Goal: Task Accomplishment & Management: Use online tool/utility

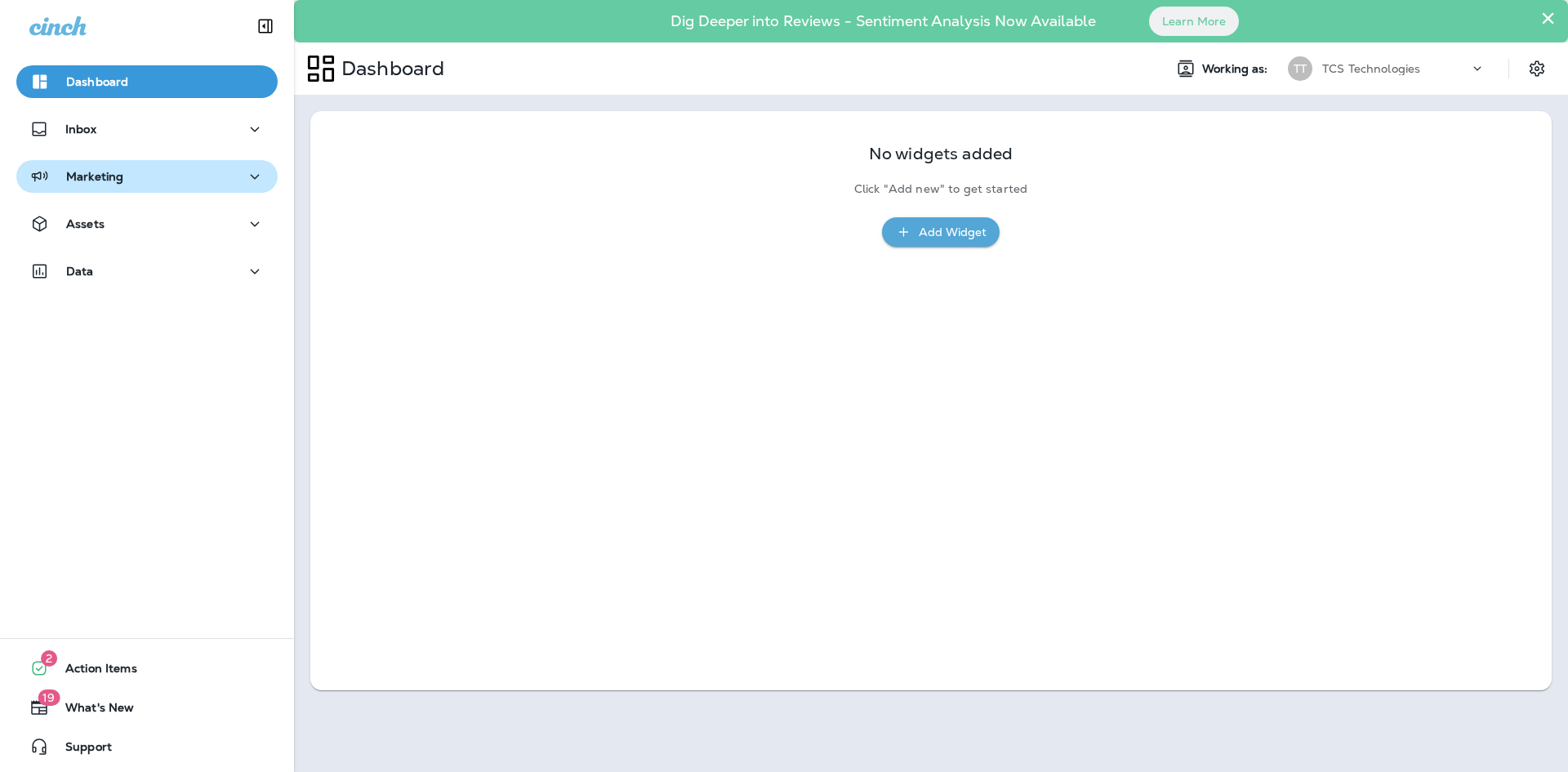
click at [102, 177] on p "Marketing" at bounding box center [95, 176] width 58 height 13
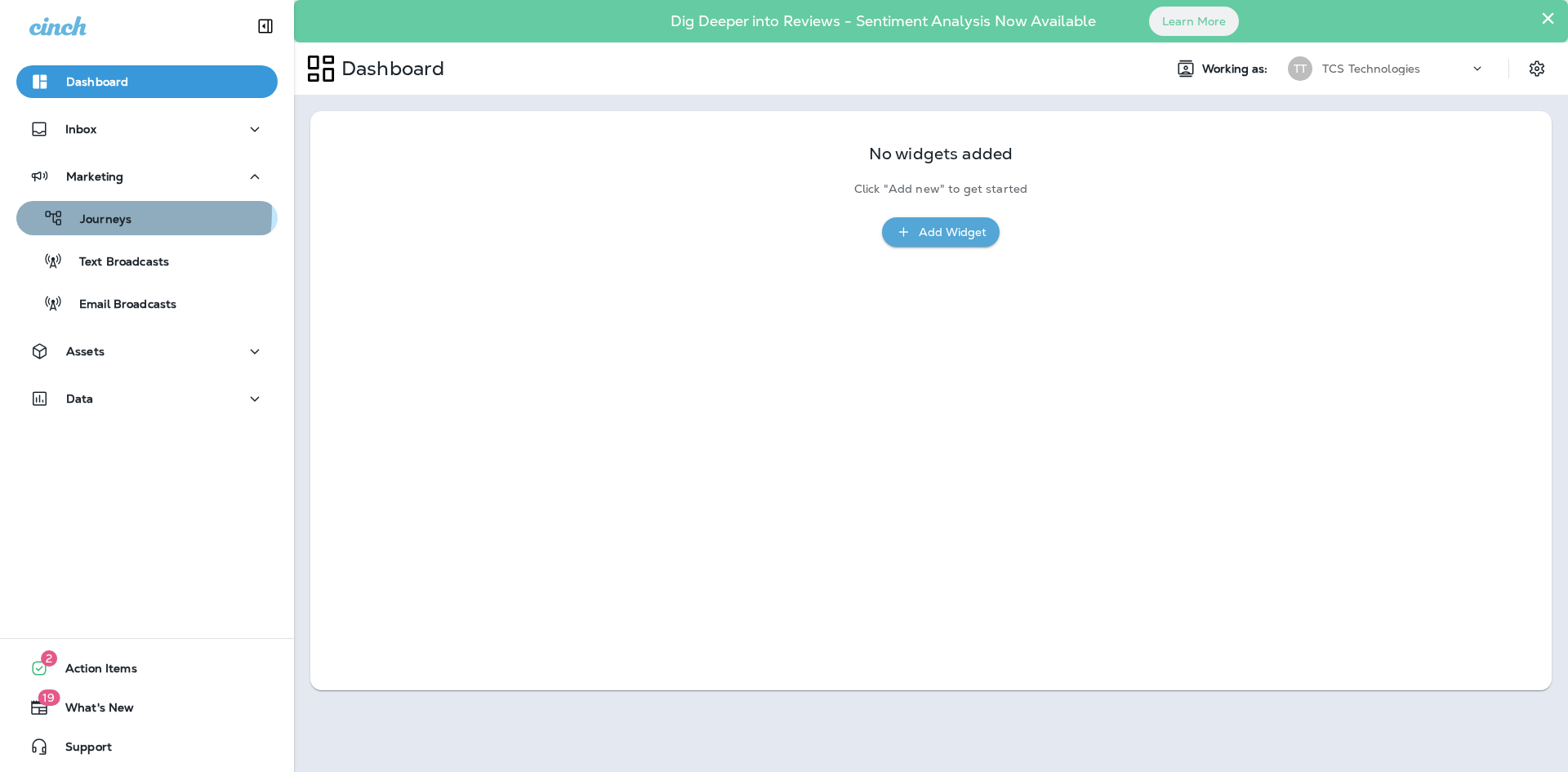
click at [113, 214] on p "Journeys" at bounding box center [97, 221] width 68 height 16
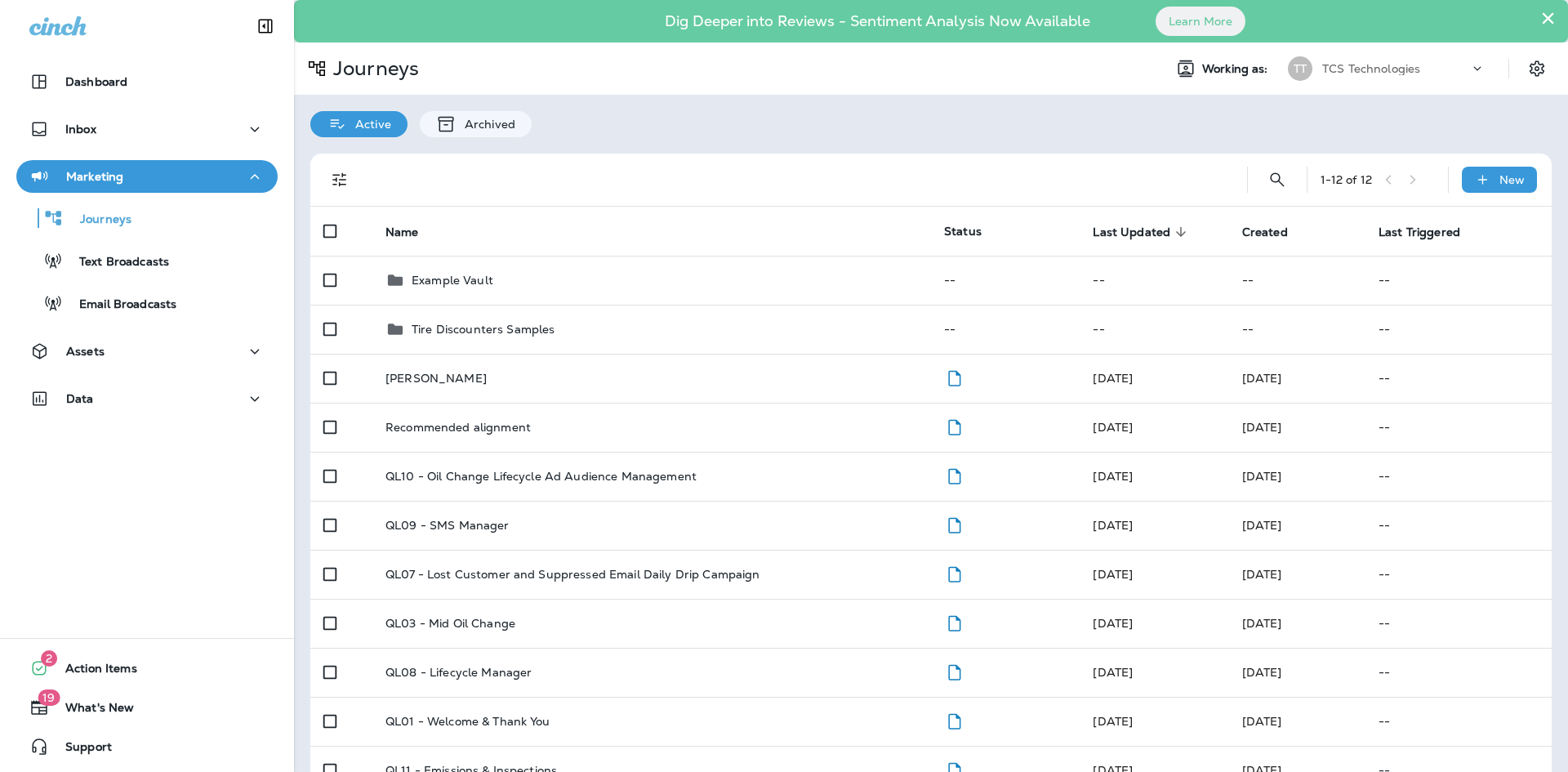
click at [1365, 83] on div "TT TCS Technologies" at bounding box center [1386, 68] width 217 height 33
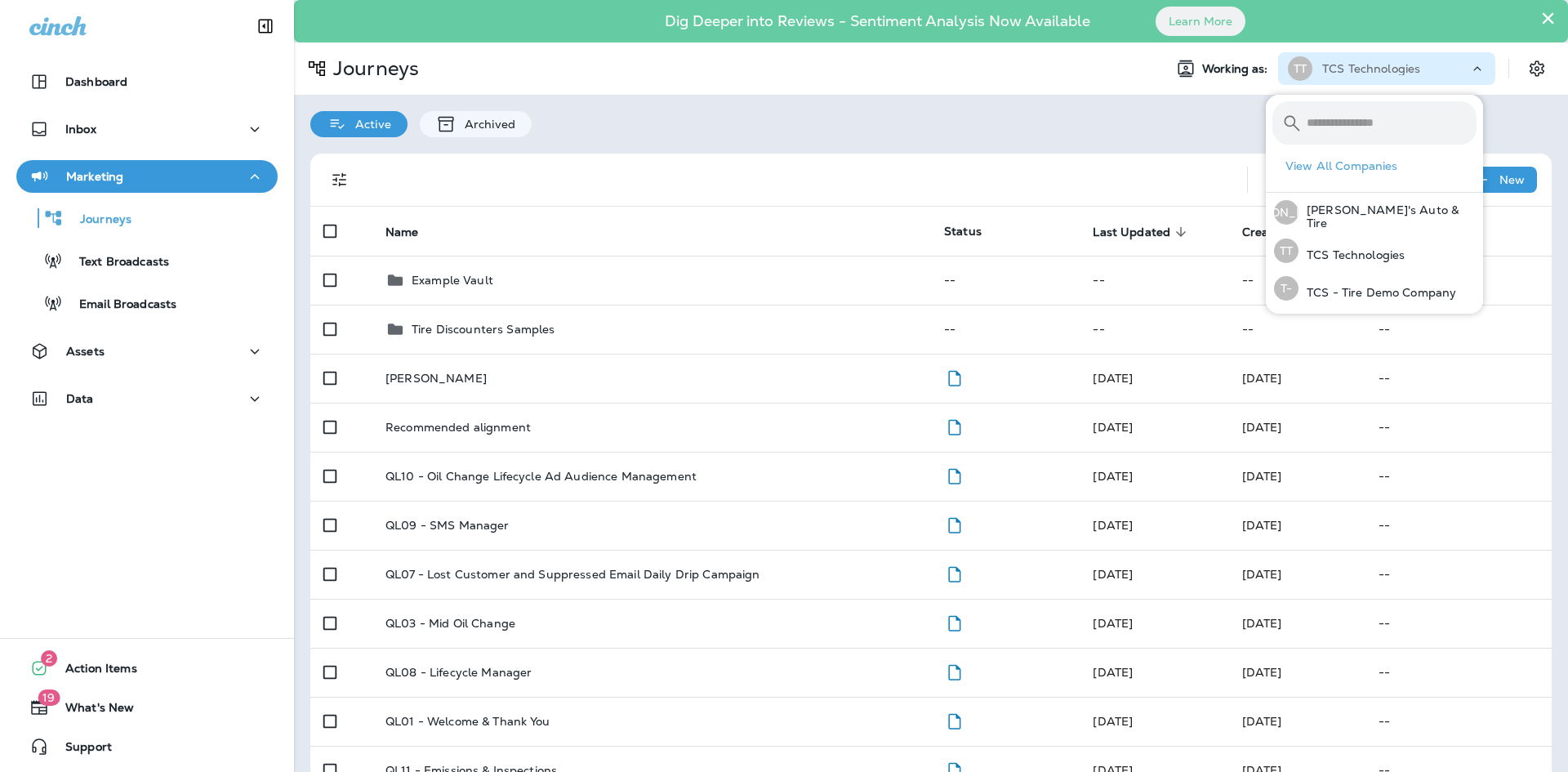
click at [994, 113] on div "Active Archived" at bounding box center [931, 116] width 1274 height 43
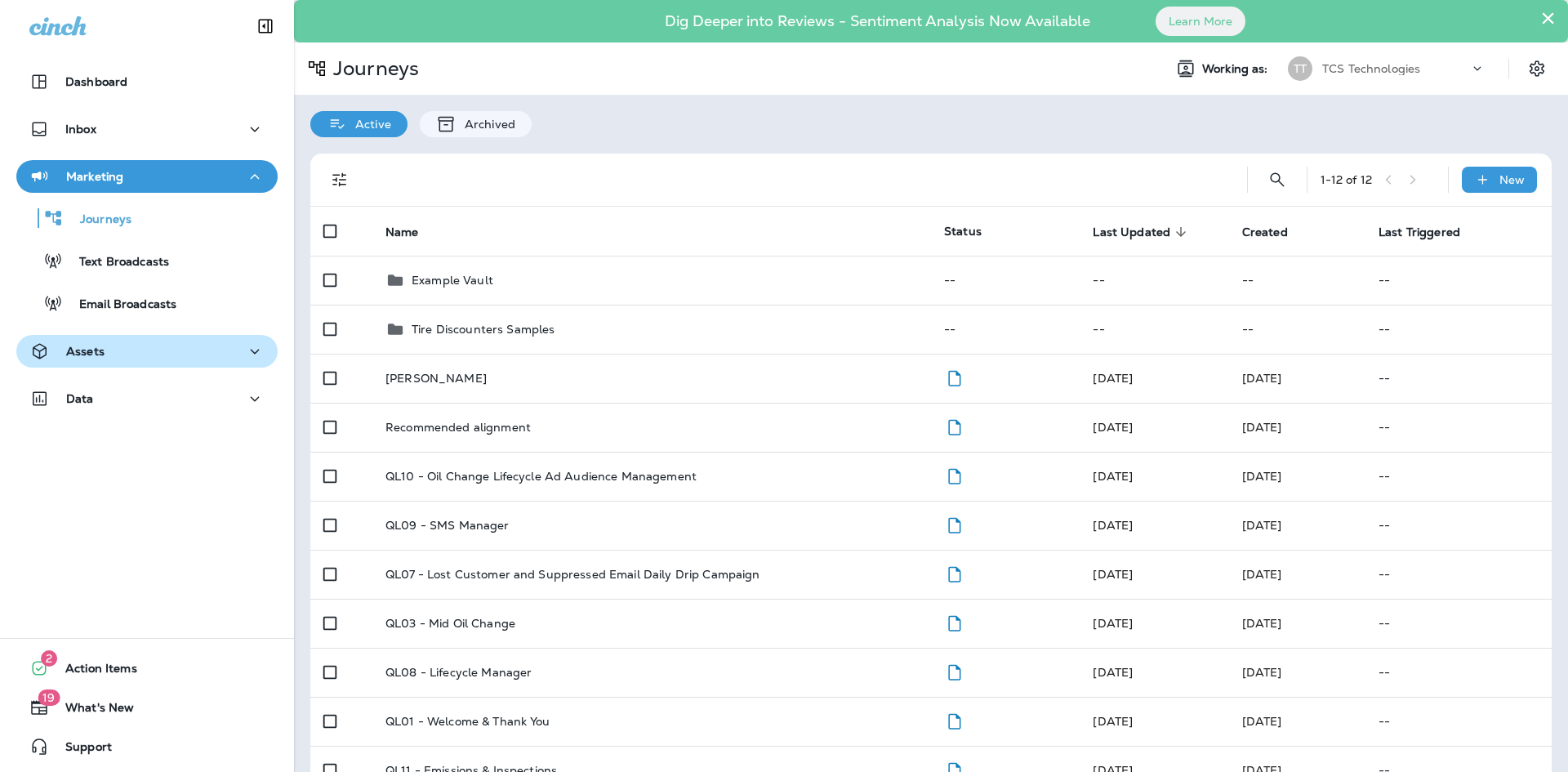
click at [121, 354] on div "Assets" at bounding box center [147, 351] width 236 height 20
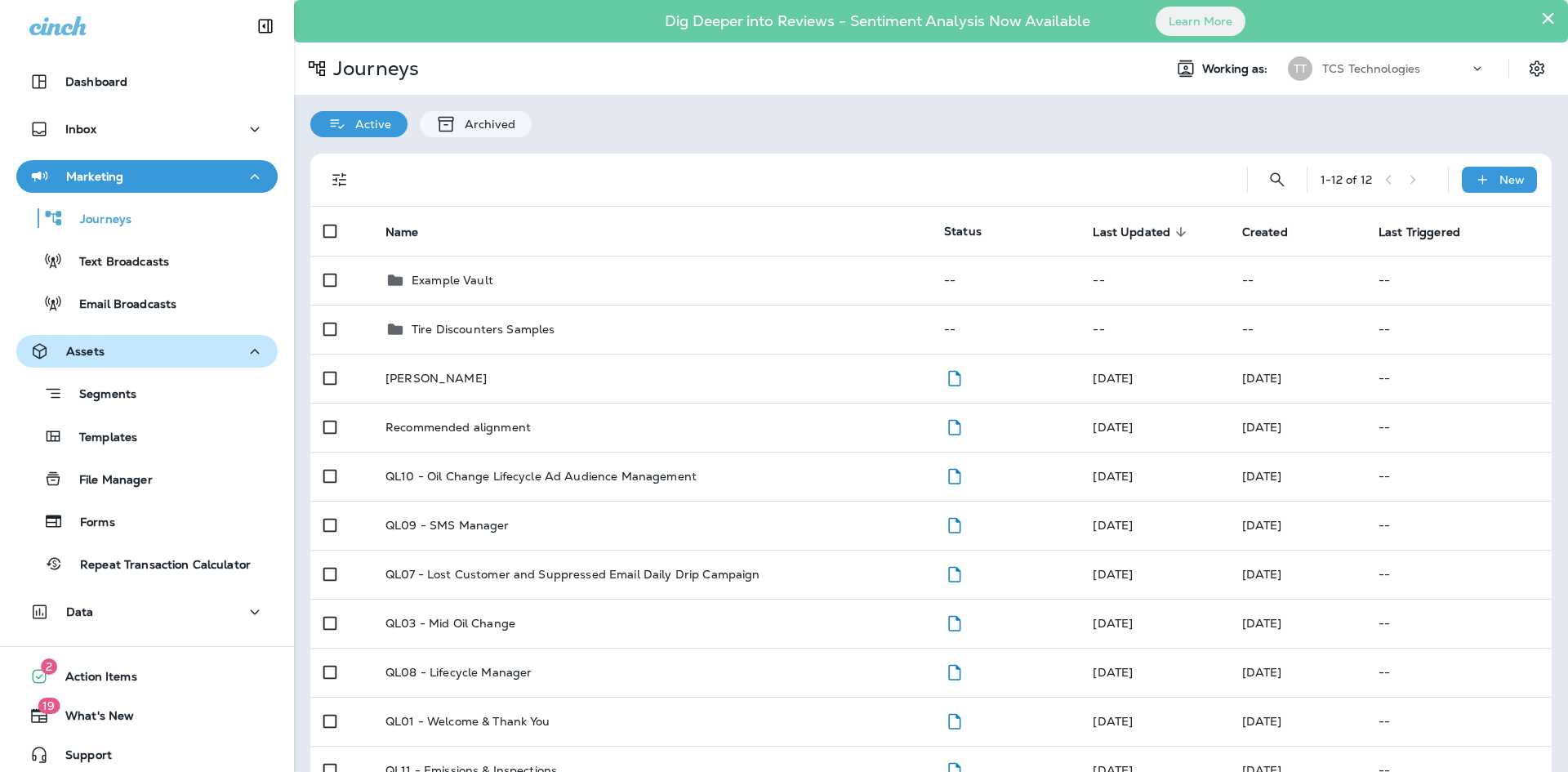
click at [121, 355] on div "Assets" at bounding box center [147, 351] width 236 height 20
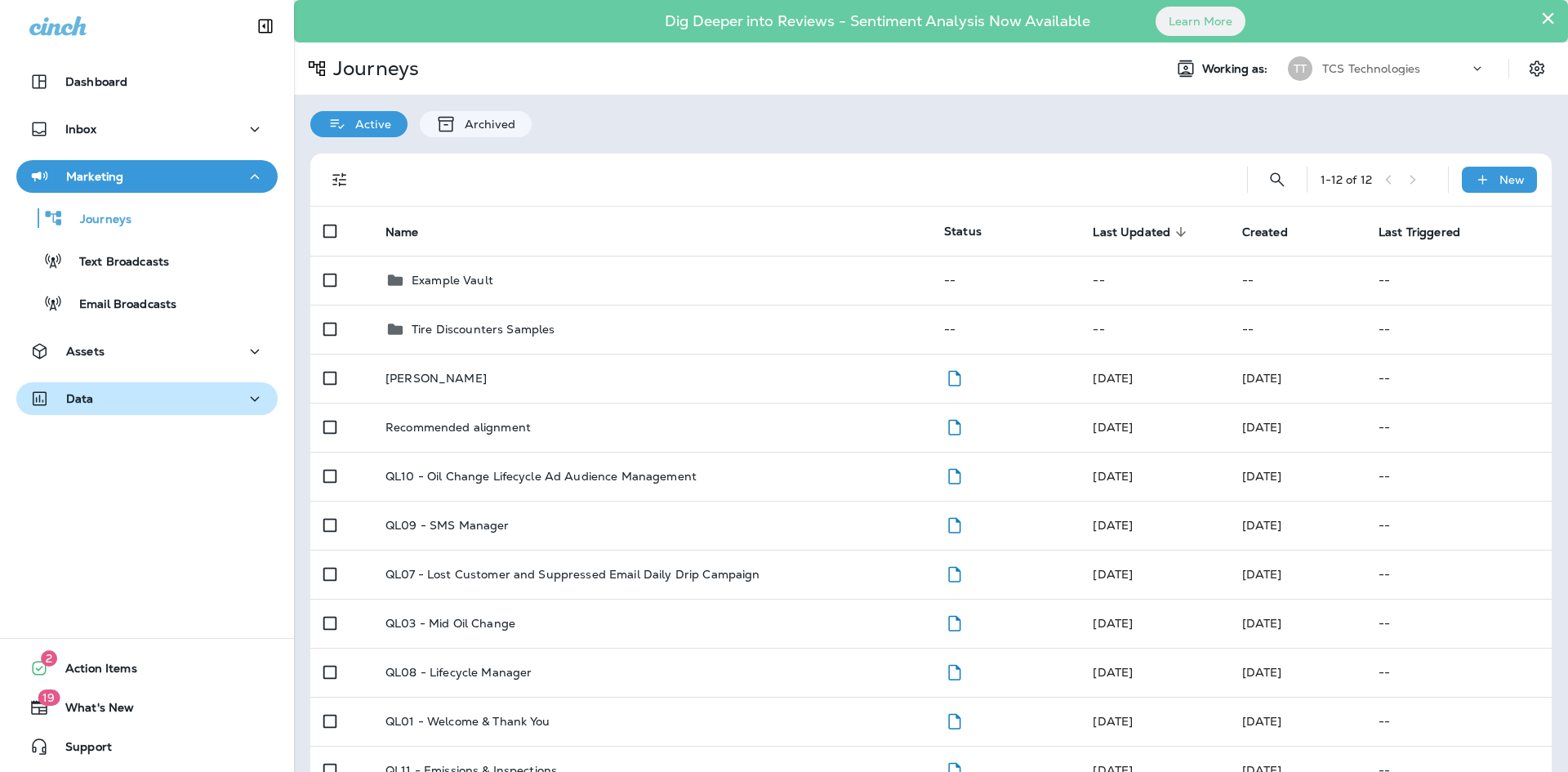
click at [117, 401] on div "Data" at bounding box center [147, 399] width 236 height 20
click at [116, 402] on div "Data" at bounding box center [147, 399] width 236 height 20
click at [148, 175] on div "Marketing" at bounding box center [147, 176] width 236 height 20
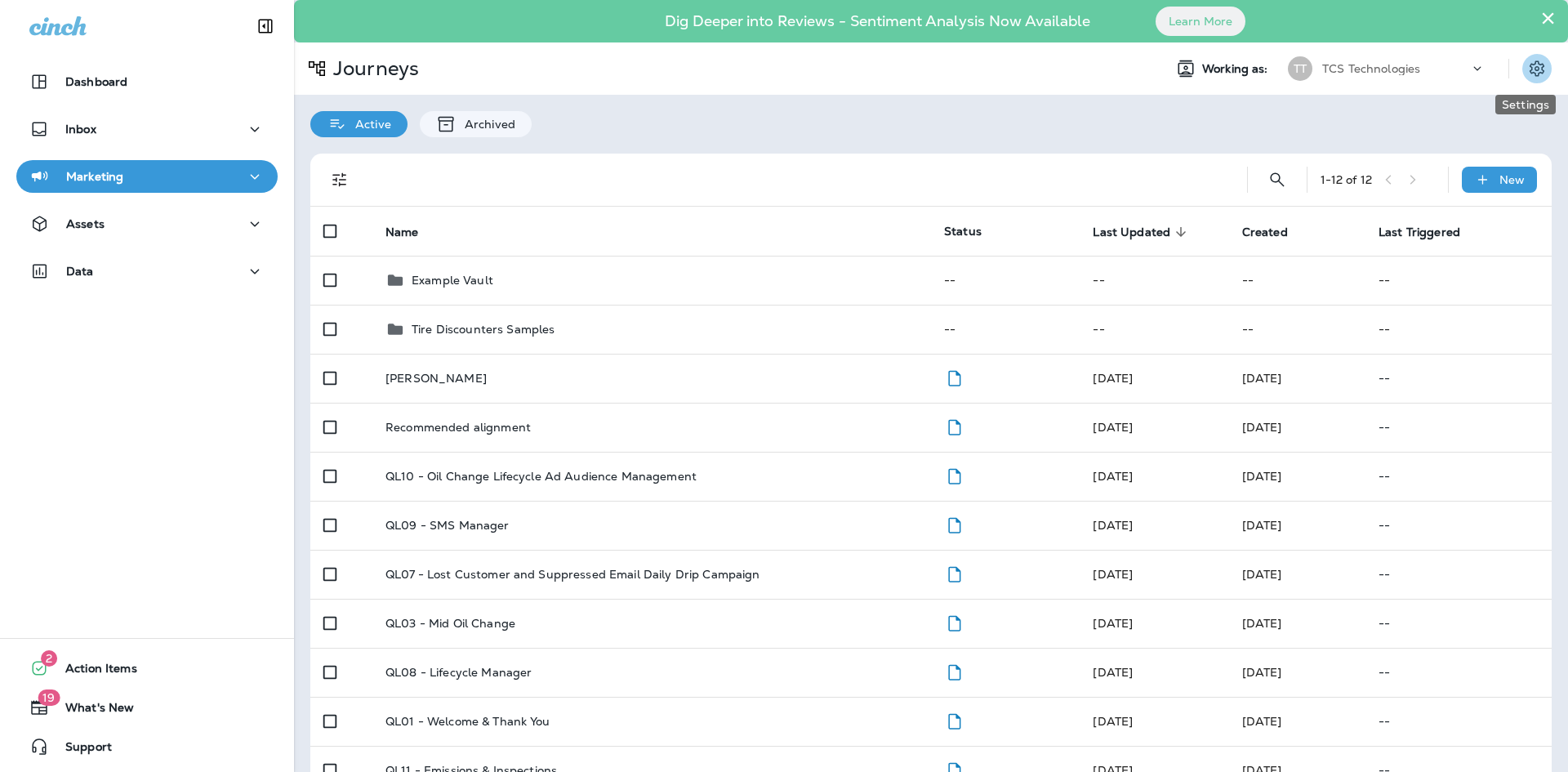
click at [1523, 79] on button "Settings" at bounding box center [1536, 68] width 29 height 29
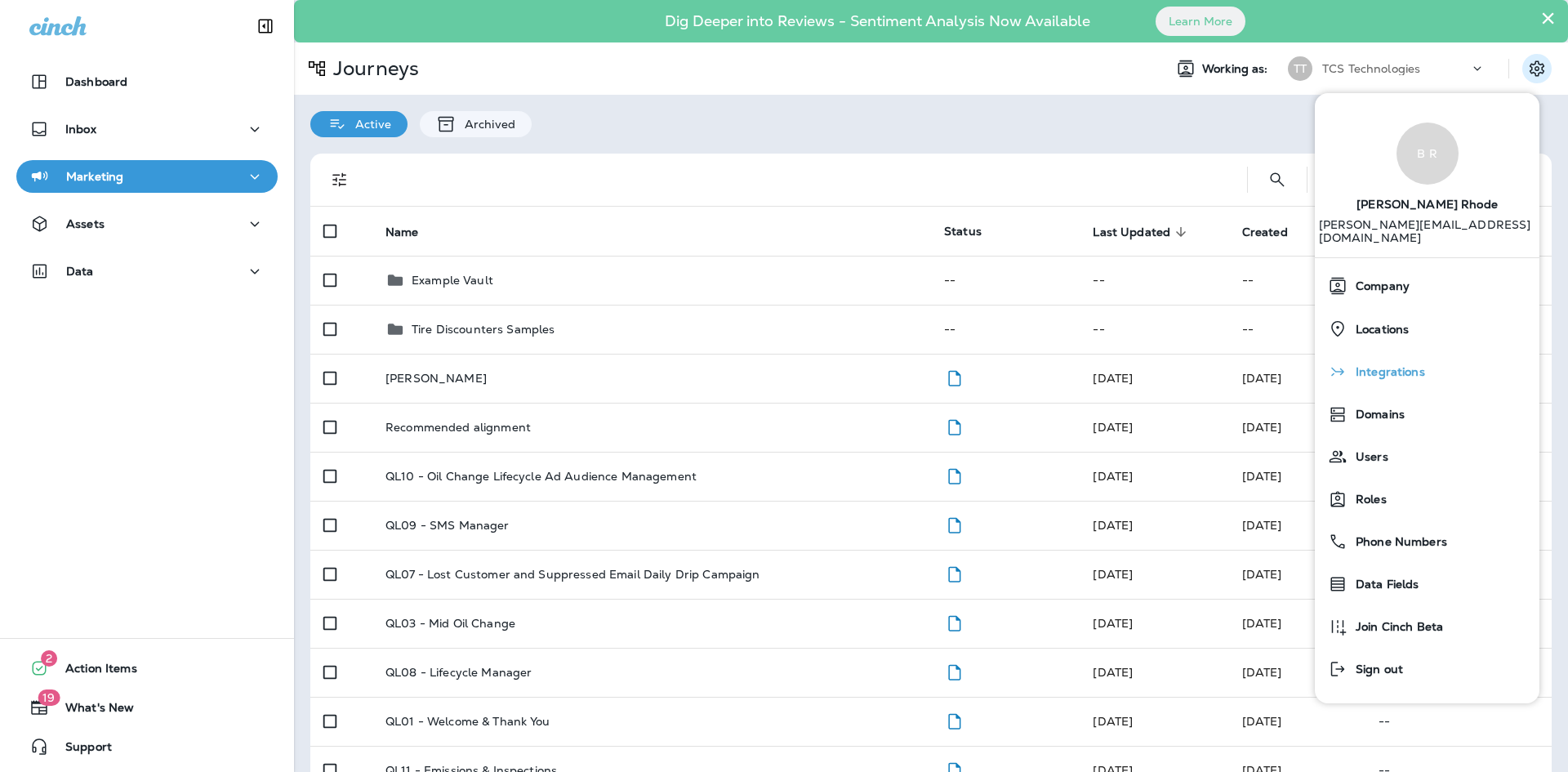
click at [1409, 370] on div "Integrations" at bounding box center [1427, 371] width 212 height 33
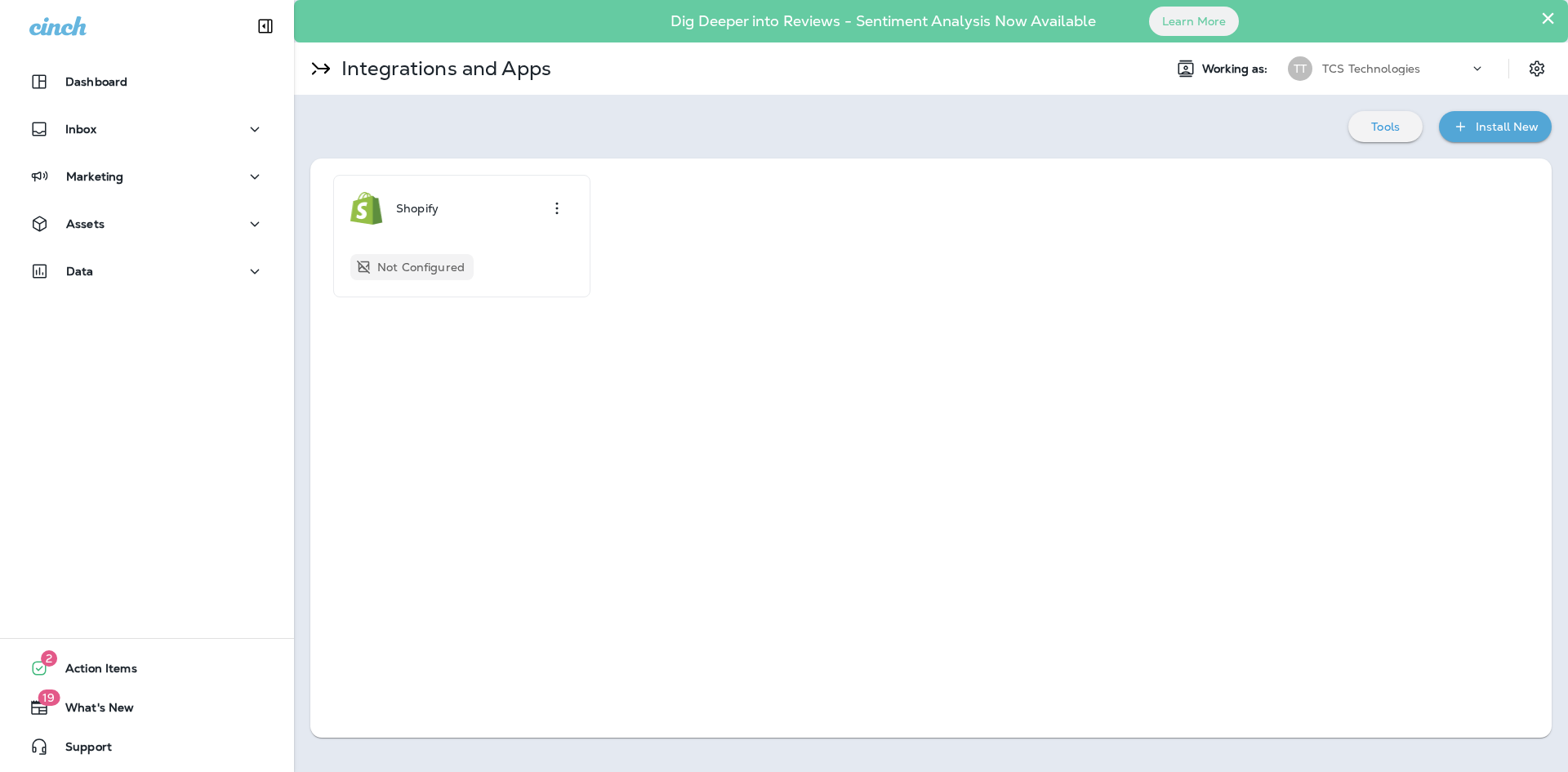
click at [1466, 130] on icon "button" at bounding box center [1460, 127] width 17 height 16
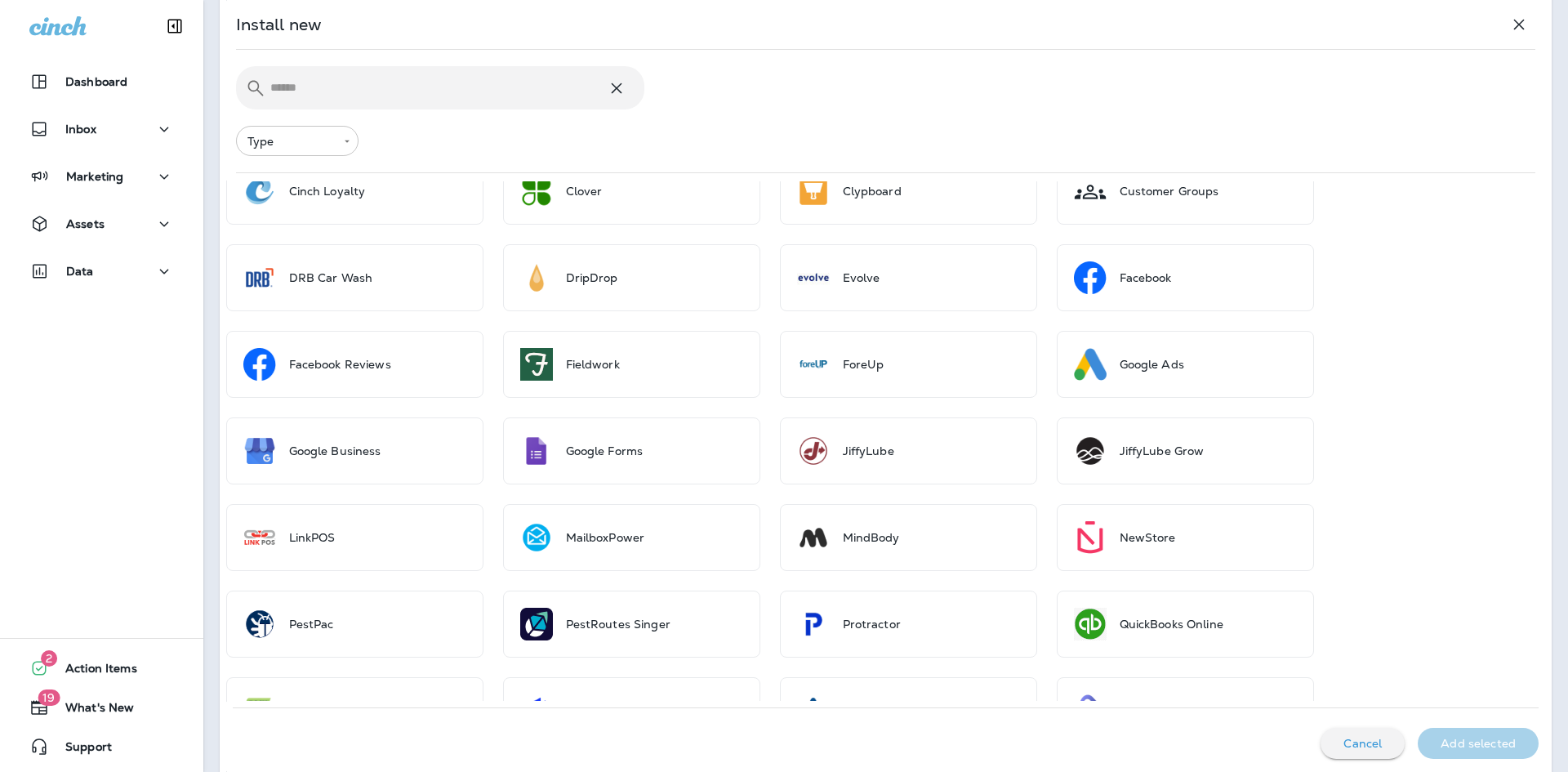
scroll to position [598, 0]
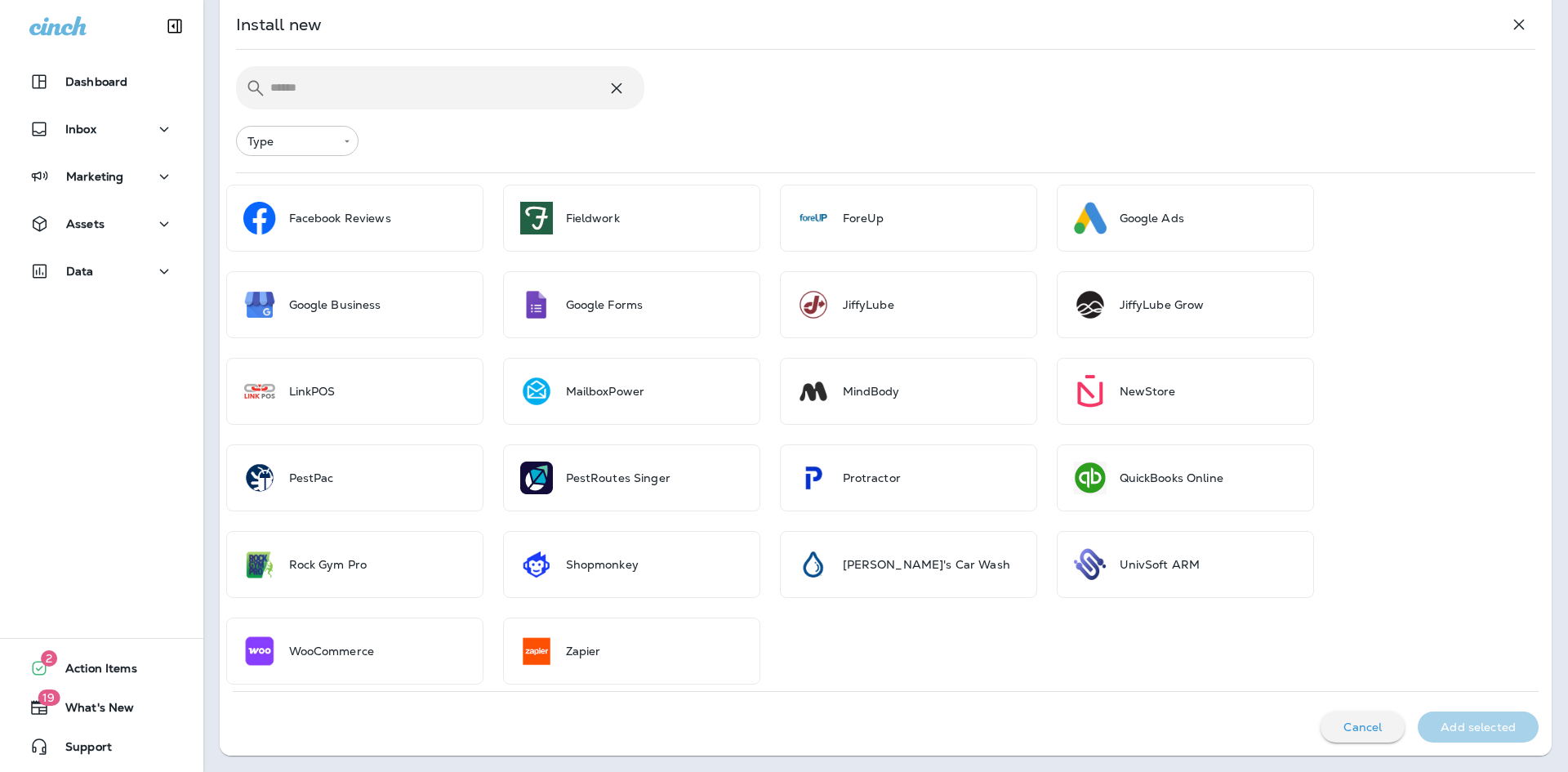
click at [333, 0] on body "Dashboard Inbox Marketing Assets Data 2 Action Items 19 What's New Support × Di…" at bounding box center [784, 0] width 1568 height 0
click at [307, 258] on li "Product" at bounding box center [297, 264] width 122 height 39
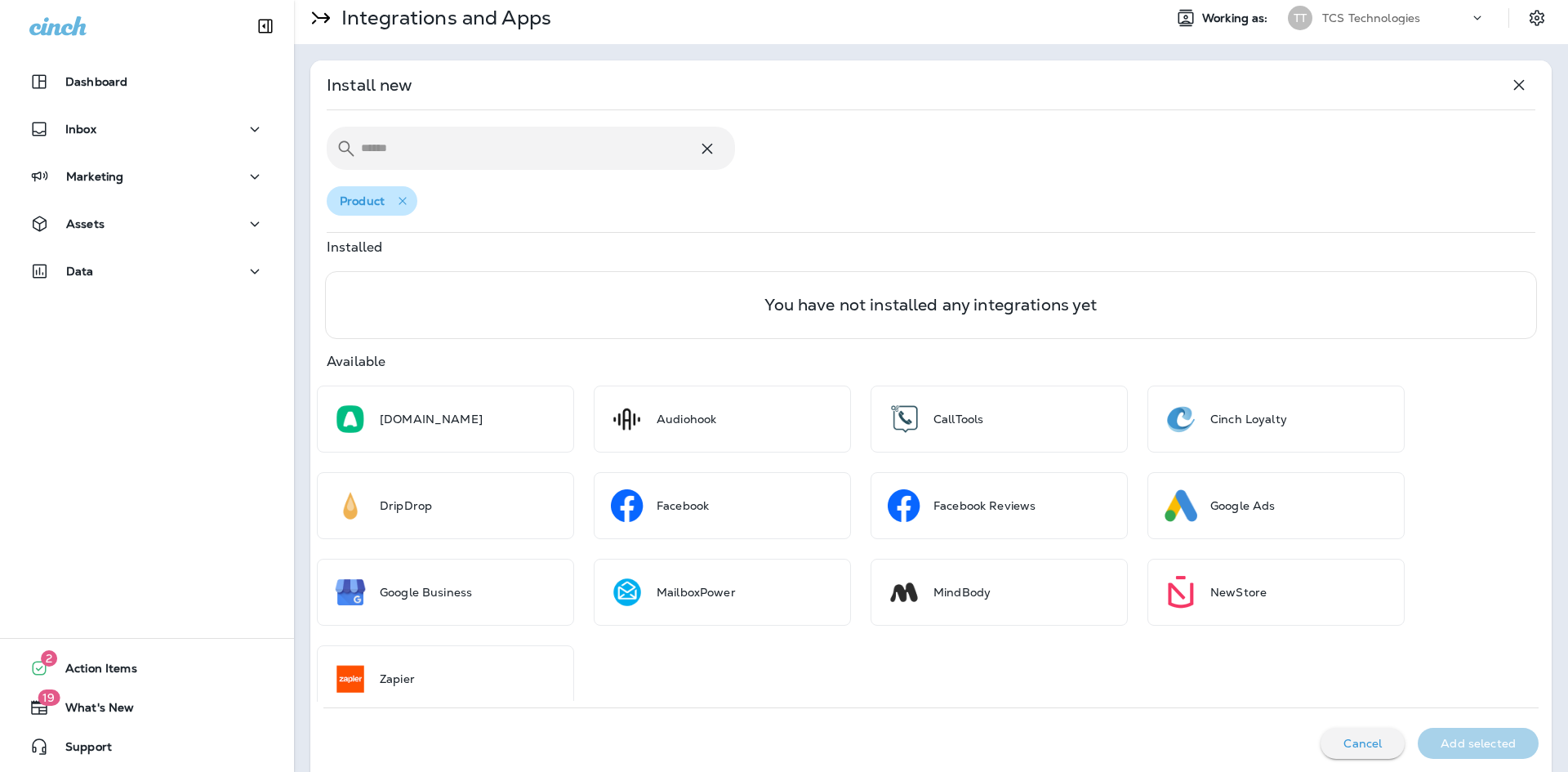
scroll to position [79, 0]
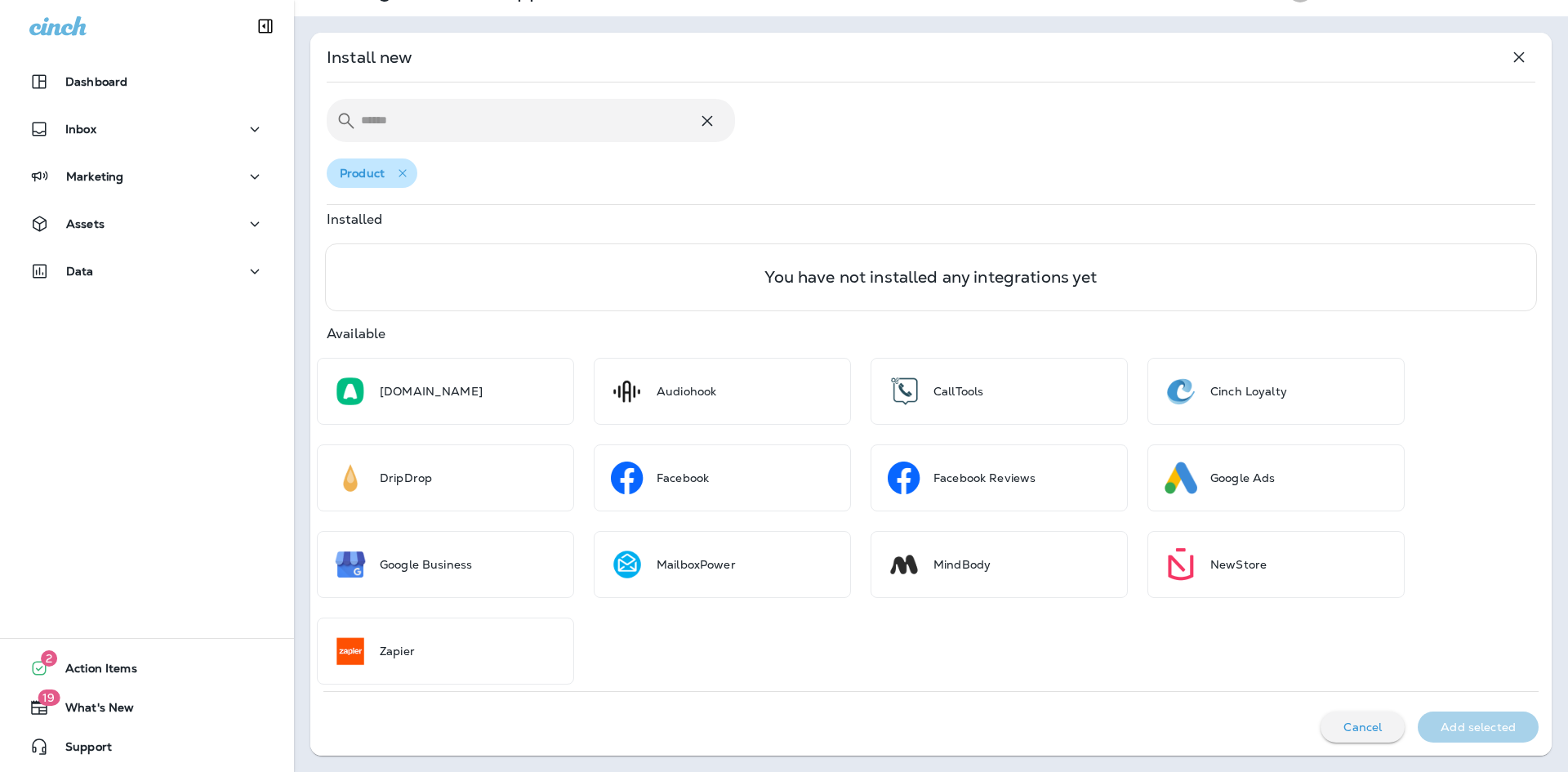
click at [379, 181] on p "product" at bounding box center [362, 173] width 45 height 15
click at [409, 171] on icon "button" at bounding box center [402, 173] width 16 height 16
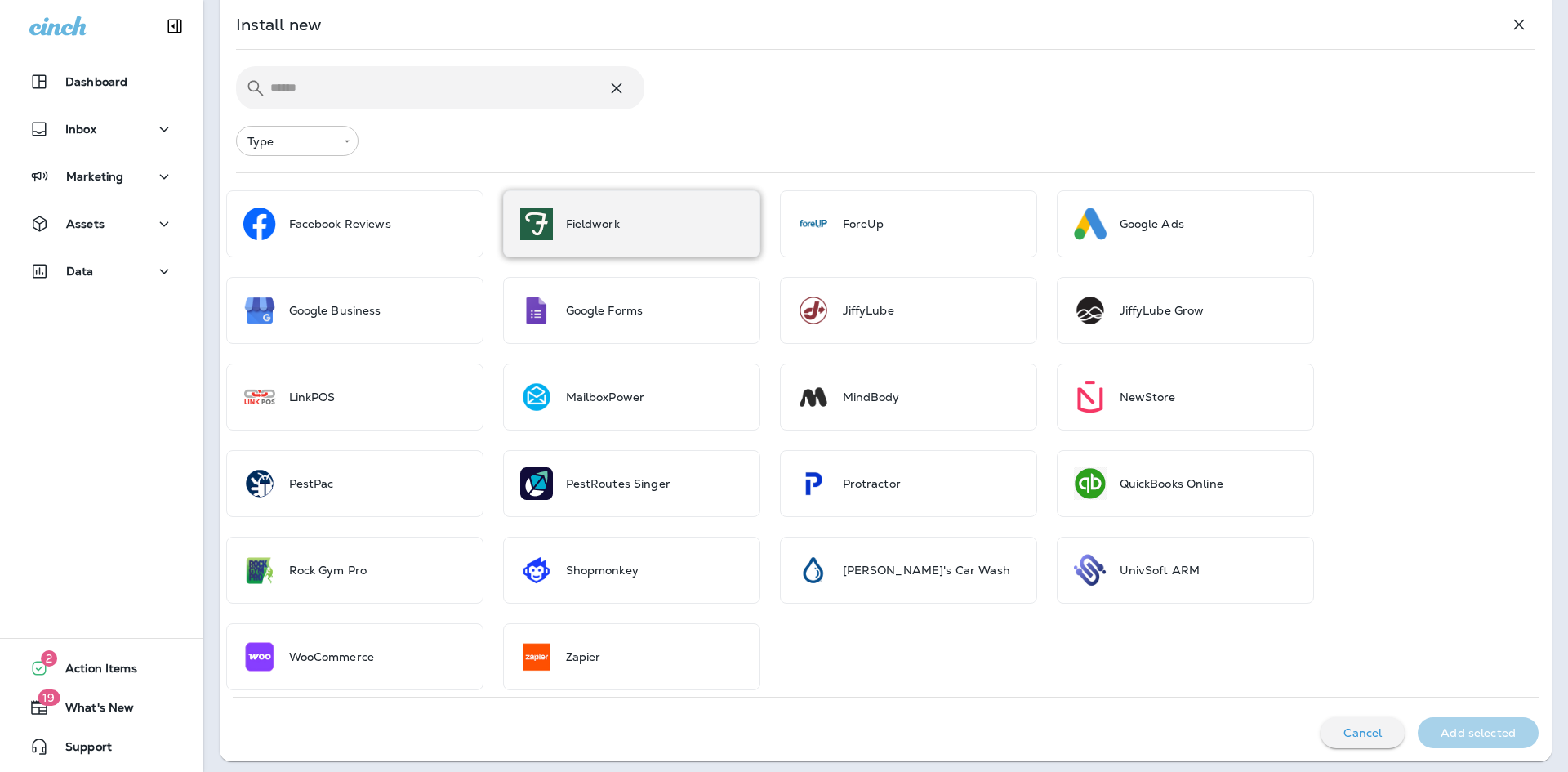
scroll to position [598, 0]
